Goal: Task Accomplishment & Management: Manage account settings

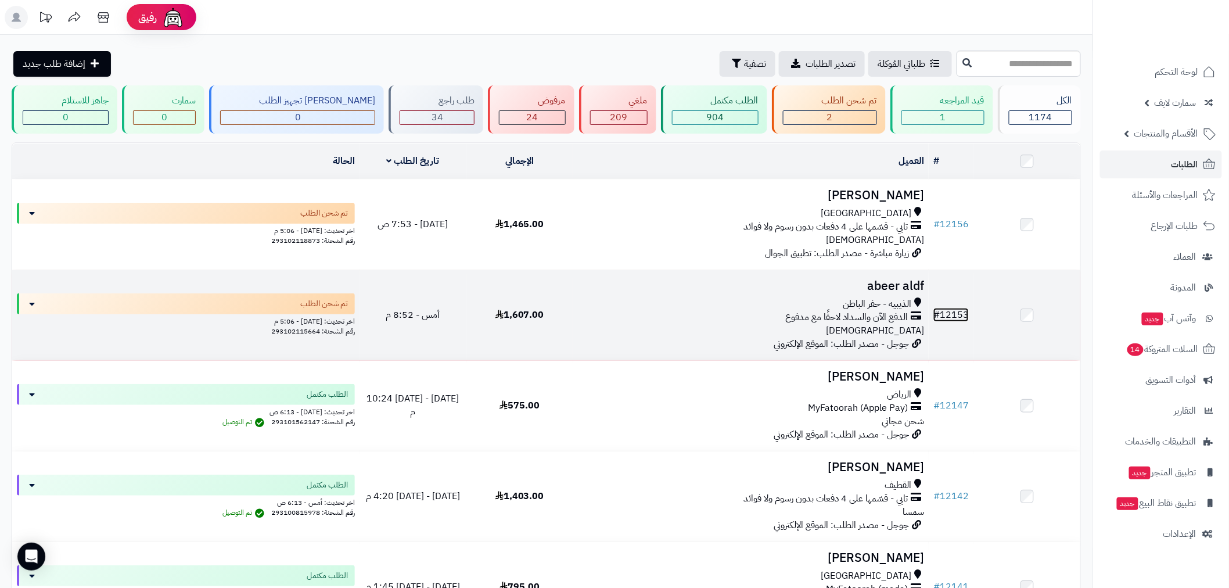
click at [951, 309] on link "# 12153" at bounding box center [950, 315] width 35 height 14
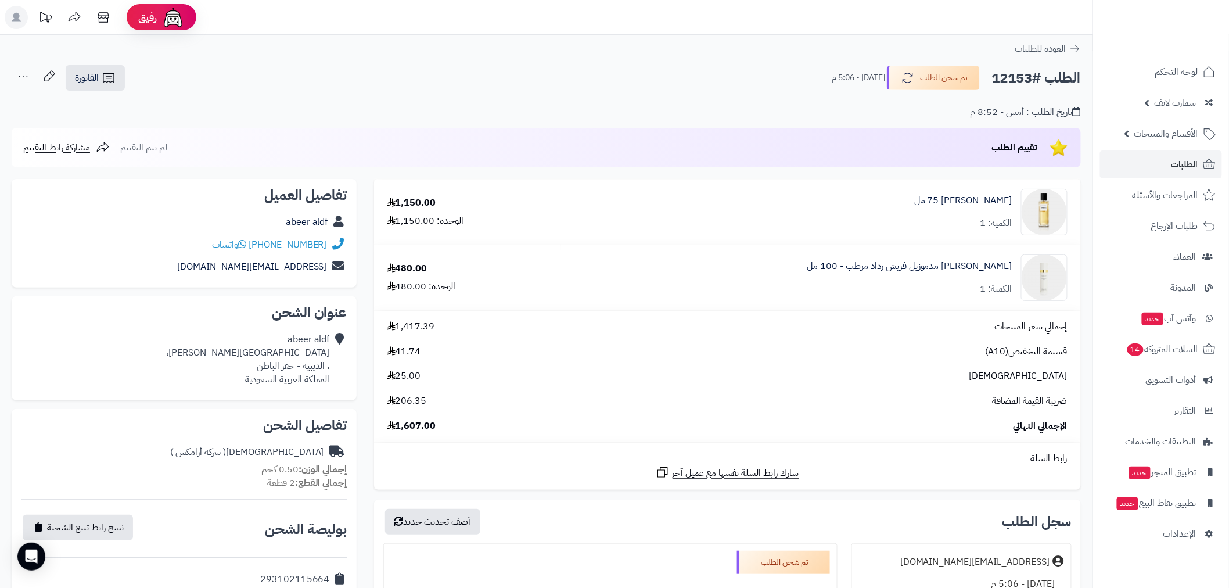
scroll to position [451, 0]
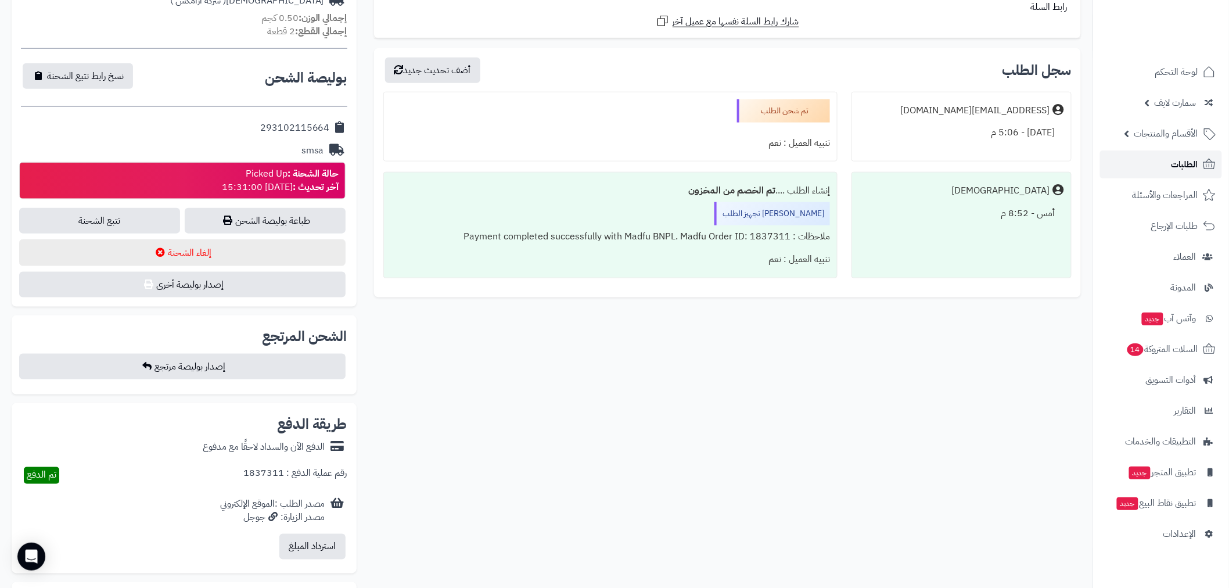
click at [1188, 163] on span "الطلبات" at bounding box center [1184, 164] width 27 height 16
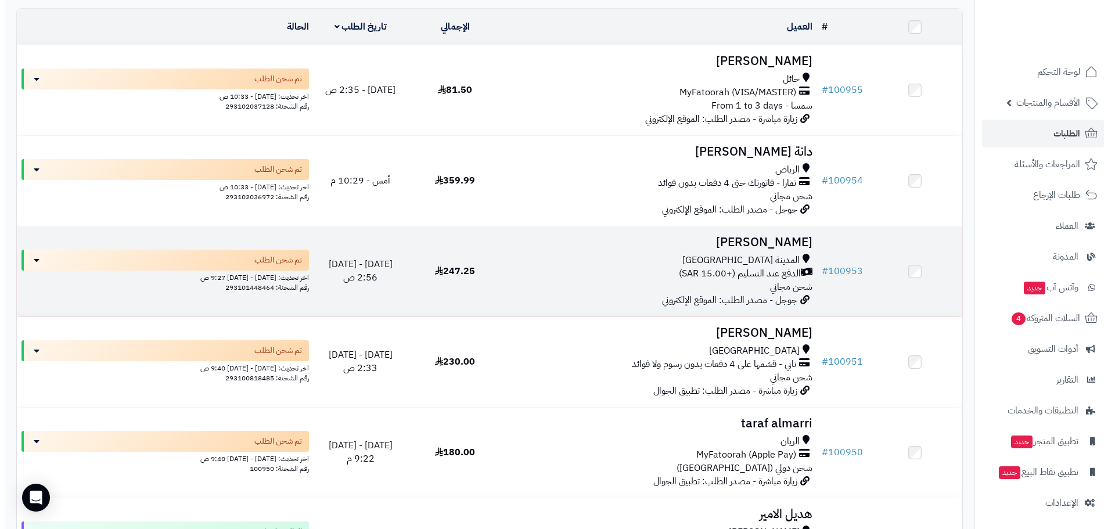
scroll to position [135, 0]
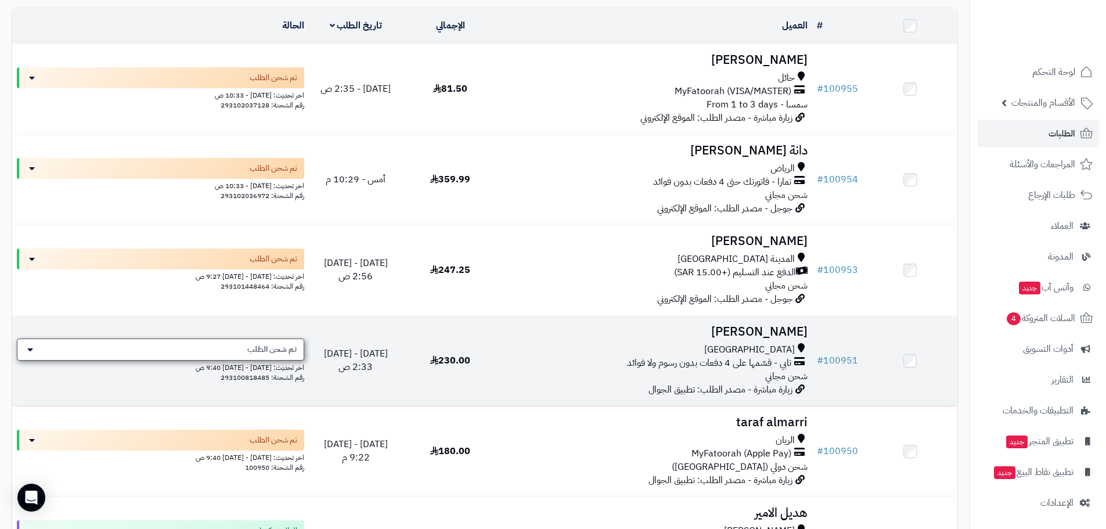
click at [215, 349] on div "تم شحن الطلب" at bounding box center [160, 350] width 287 height 22
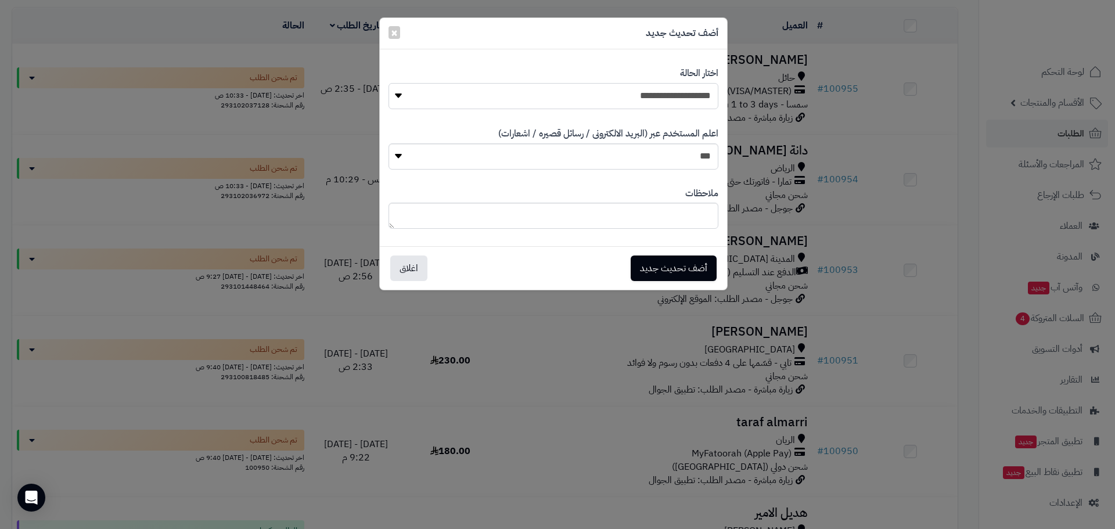
click at [619, 100] on select "**********" at bounding box center [554, 96] width 330 height 26
select select "*"
click at [389, 83] on select "**********" at bounding box center [554, 96] width 330 height 26
click at [689, 265] on button "أضف تحديث جديد" at bounding box center [674, 268] width 86 height 26
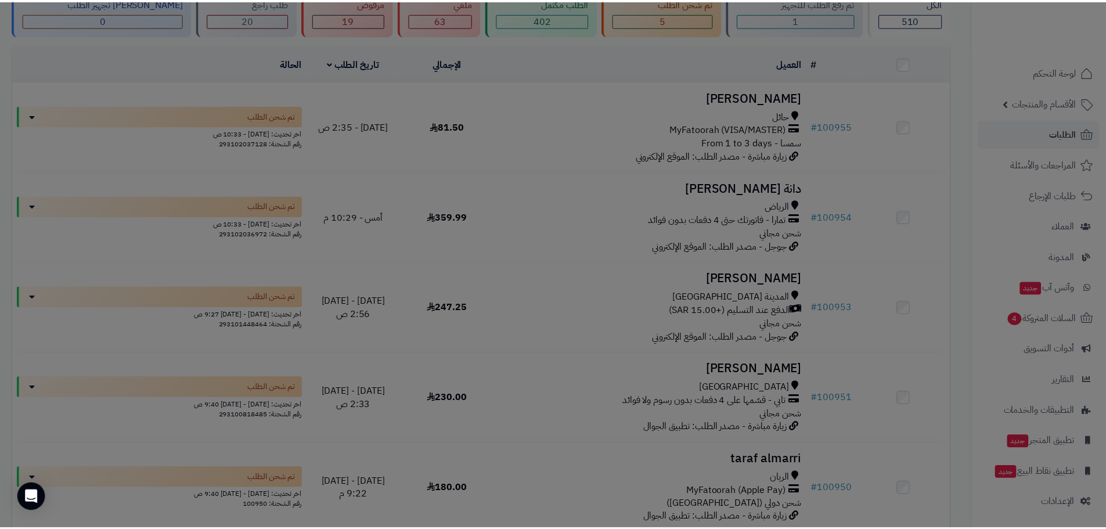
scroll to position [172, 0]
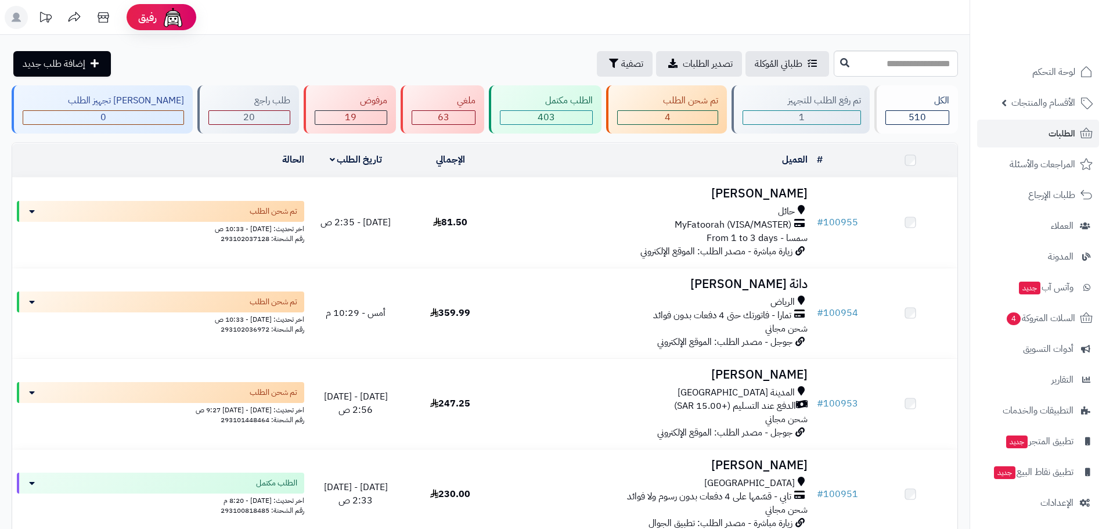
scroll to position [135, 0]
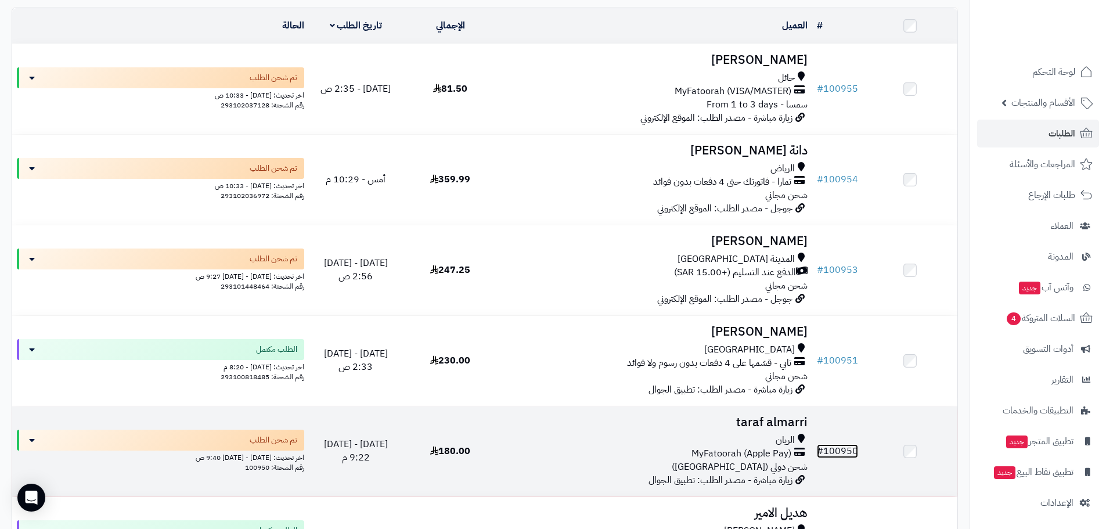
click at [842, 450] on link "# 100950" at bounding box center [837, 451] width 41 height 14
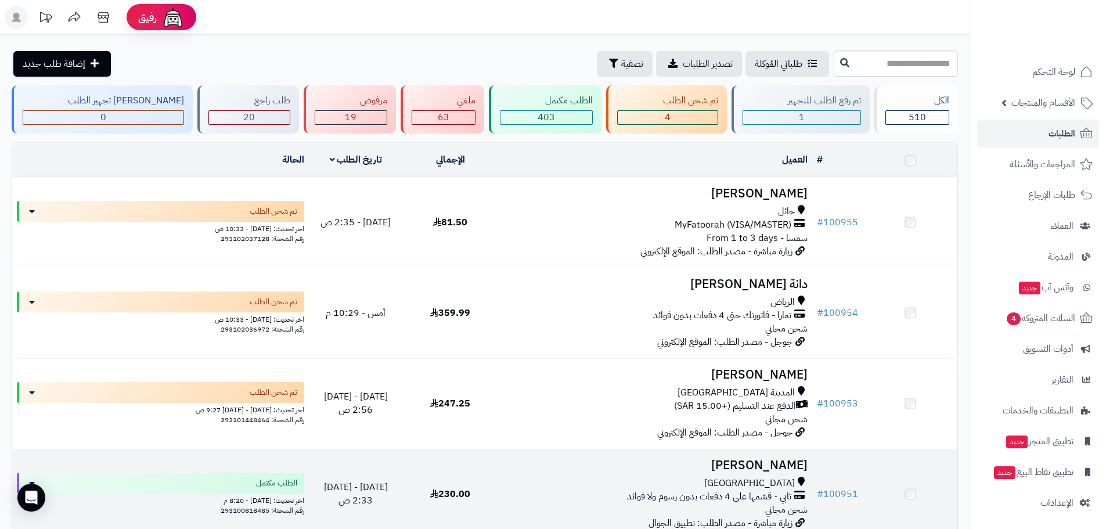
scroll to position [135, 0]
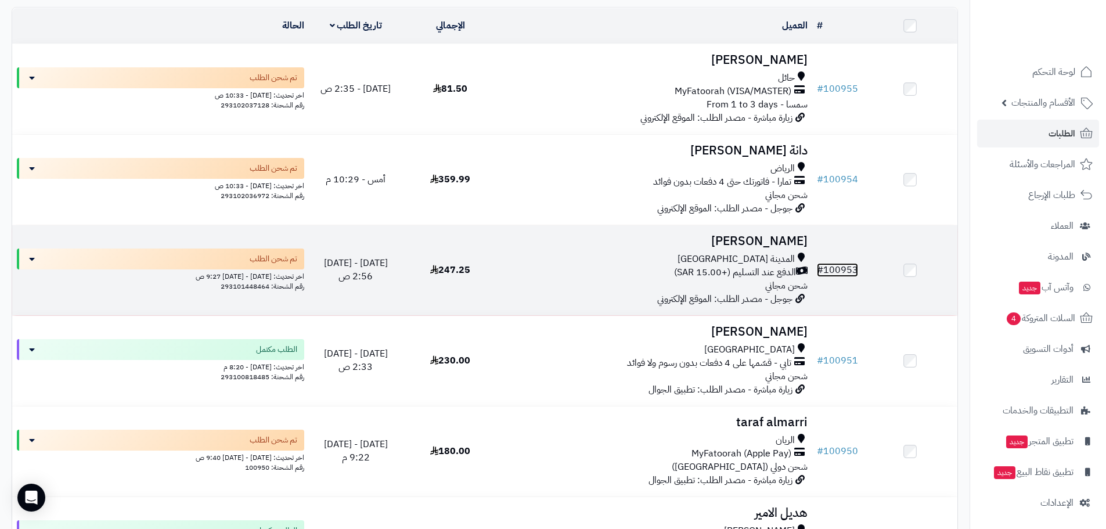
click at [840, 263] on link "# 100953" at bounding box center [837, 270] width 41 height 14
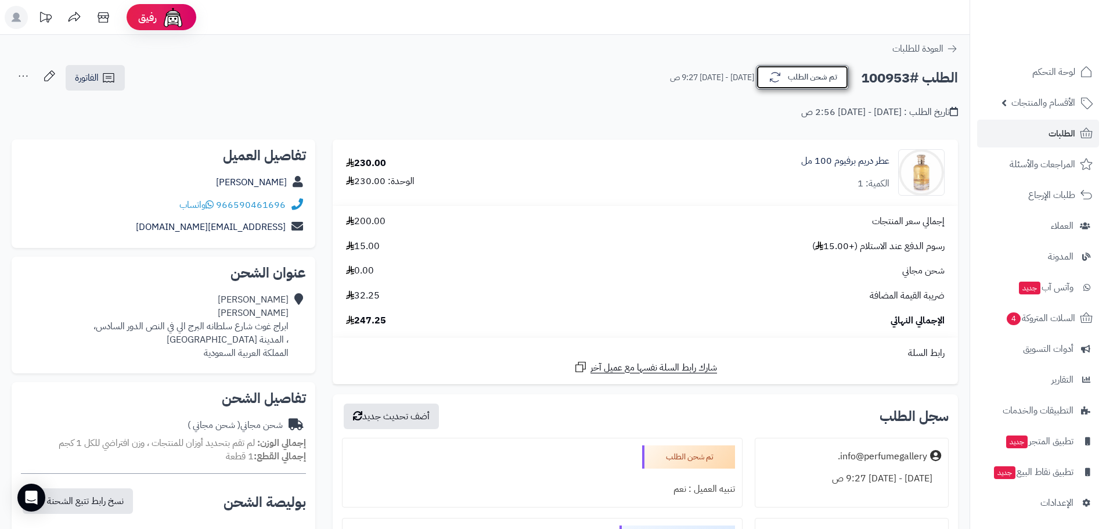
click at [813, 87] on button "تم شحن الطلب" at bounding box center [802, 77] width 93 height 24
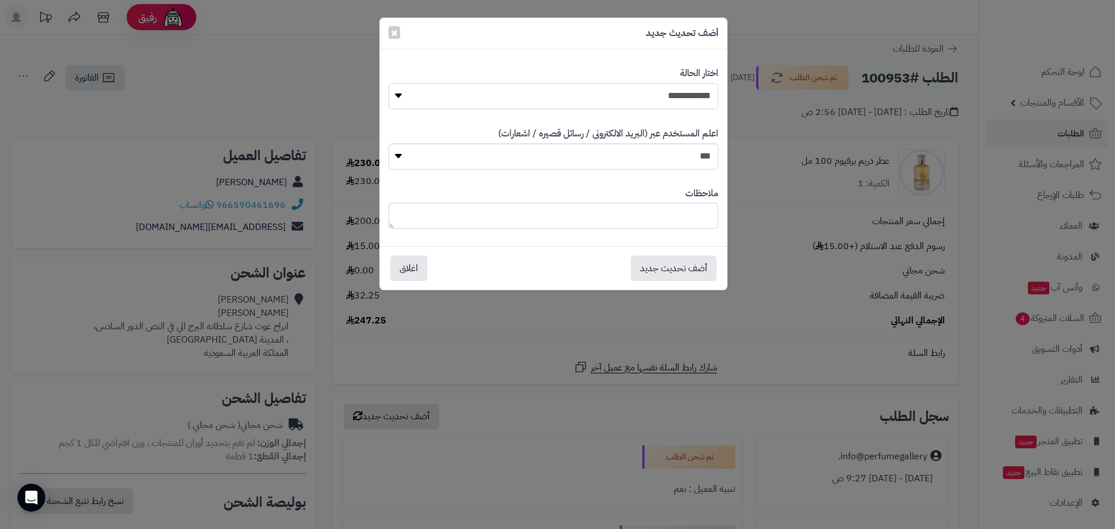
drag, startPoint x: 681, startPoint y: 97, endPoint x: 687, endPoint y: 108, distance: 12.5
click at [681, 97] on select "**********" at bounding box center [554, 96] width 330 height 26
select select "*"
click at [389, 83] on select "**********" at bounding box center [554, 96] width 330 height 26
click at [671, 262] on button "أضف تحديث جديد" at bounding box center [674, 268] width 86 height 26
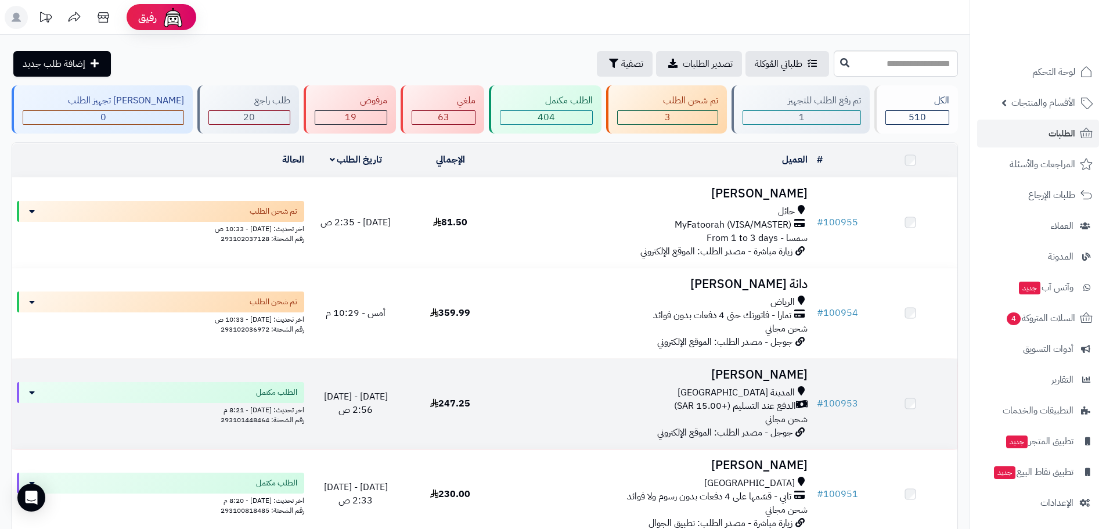
scroll to position [135, 0]
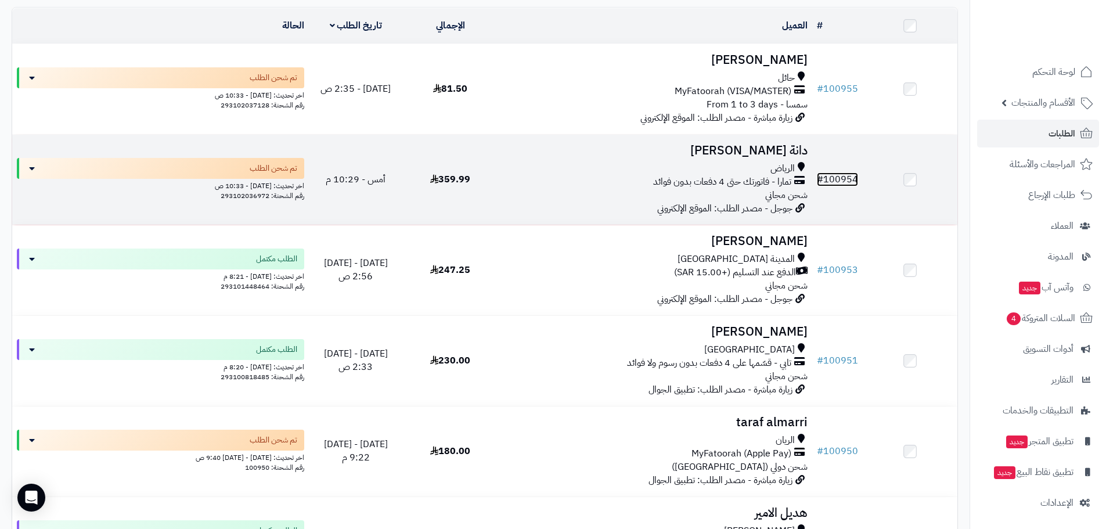
click at [846, 182] on link "# 100954" at bounding box center [837, 179] width 41 height 14
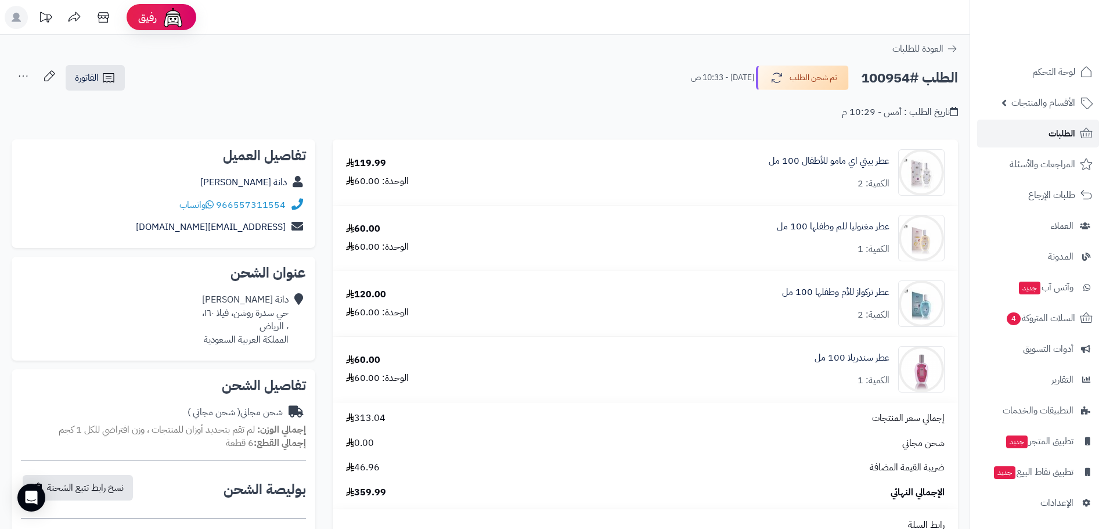
click at [1055, 135] on span "الطلبات" at bounding box center [1062, 133] width 27 height 16
